Goal: Task Accomplishment & Management: Complete application form

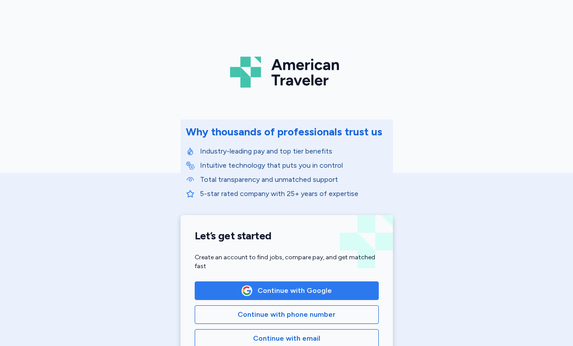
click at [246, 290] on img "button" at bounding box center [247, 291] width 10 height 10
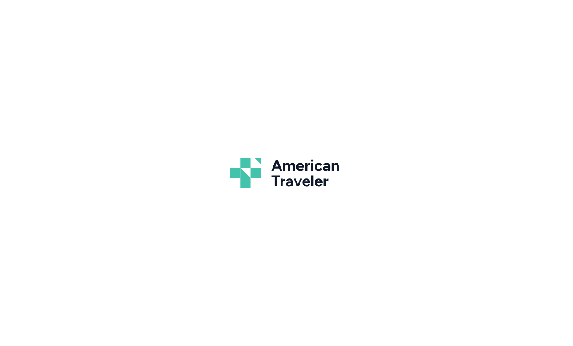
scroll to position [1, 0]
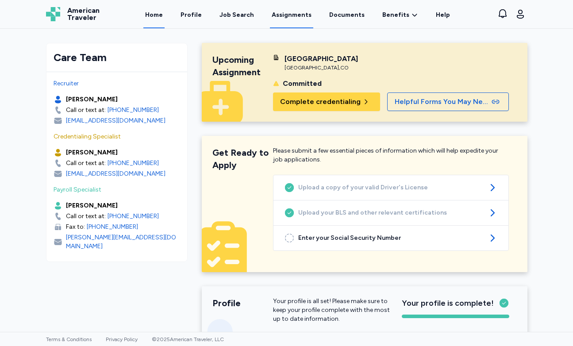
click at [282, 15] on link "Assignments" at bounding box center [291, 14] width 43 height 27
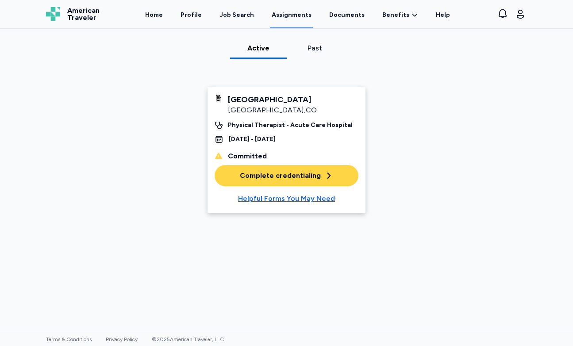
click at [263, 177] on div "Complete credentialing" at bounding box center [286, 175] width 93 height 11
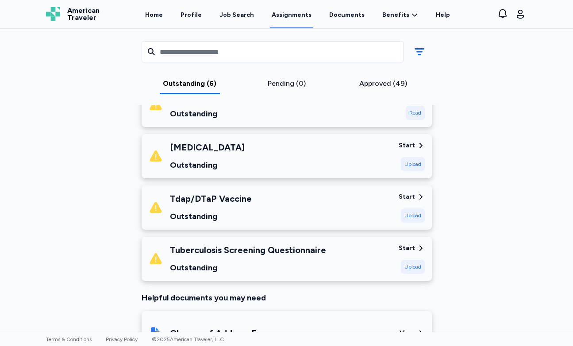
scroll to position [254, 0]
click at [414, 213] on div "Upload" at bounding box center [413, 215] width 24 height 14
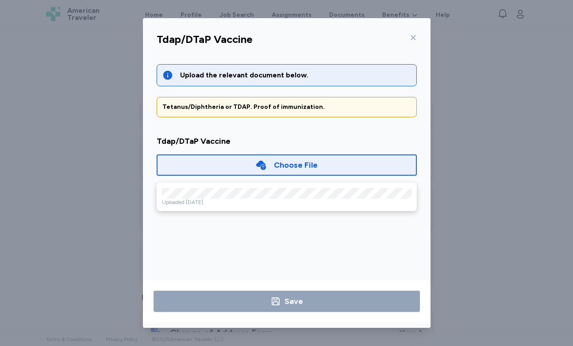
click at [262, 164] on icon at bounding box center [261, 165] width 10 height 9
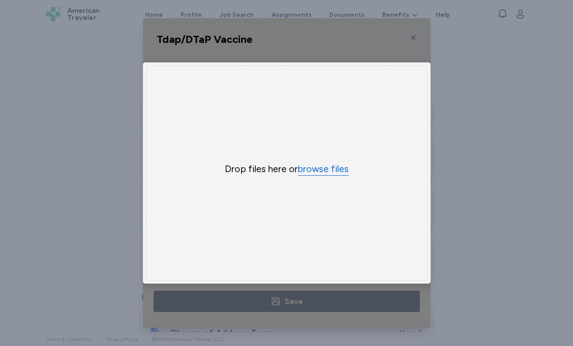
click at [321, 170] on button "browse files" at bounding box center [323, 169] width 51 height 13
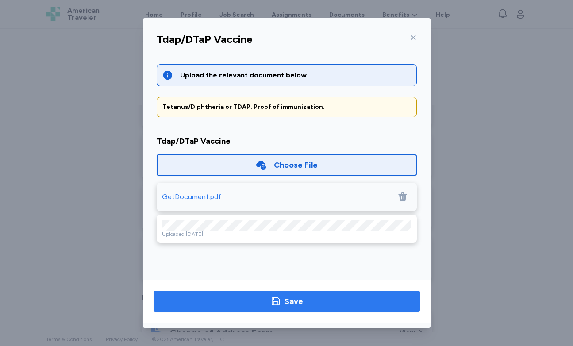
click at [310, 303] on span "Save" at bounding box center [287, 301] width 252 height 12
